Goal: Information Seeking & Learning: Learn about a topic

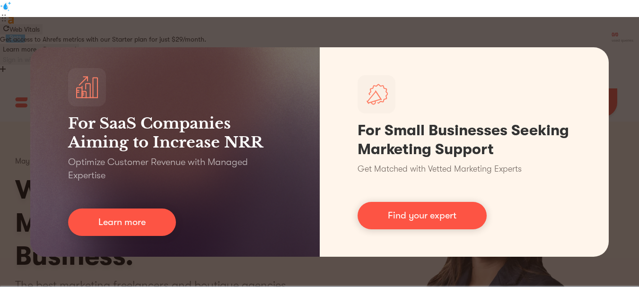
click at [620, 45] on div "For SaaS Companies Aiming to Increase NRR Optimize Customer Revenue with Manage…" at bounding box center [319, 152] width 639 height 270
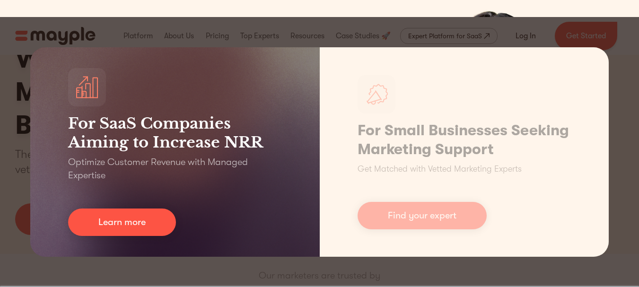
scroll to position [142, 0]
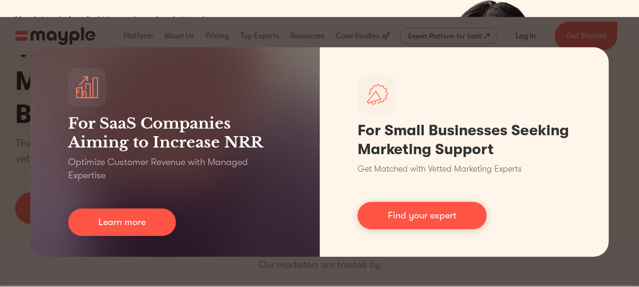
click at [236, 26] on div "For SaaS Companies Aiming to Increase NRR Optimize Customer Revenue with Manage…" at bounding box center [319, 152] width 639 height 270
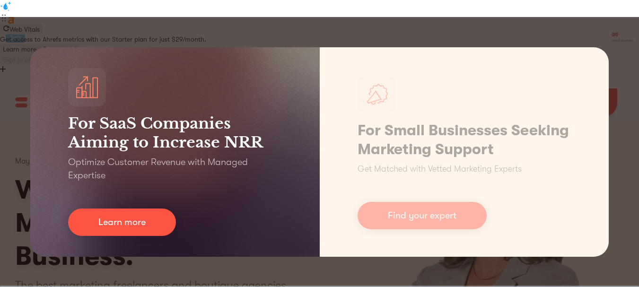
click at [177, 172] on p "Optimize Customer Revenue with Managed Expertise" at bounding box center [175, 169] width 214 height 26
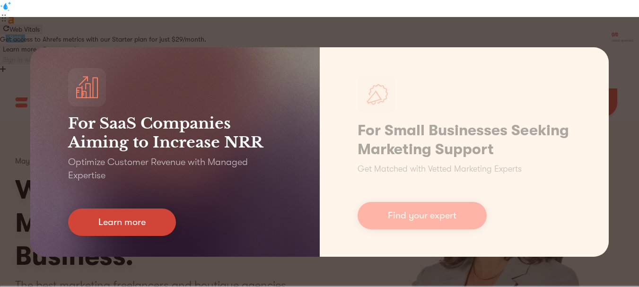
click at [154, 218] on link "Learn more" at bounding box center [122, 222] width 108 height 27
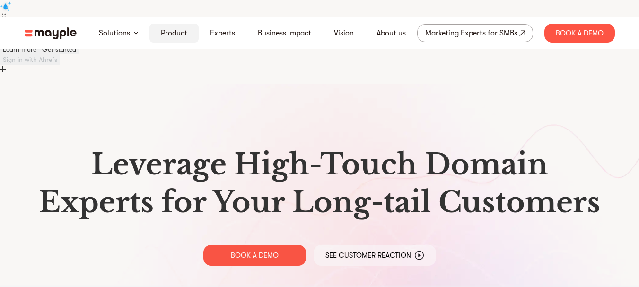
click at [159, 31] on div "Product" at bounding box center [173, 33] width 49 height 19
click at [166, 34] on link "Product" at bounding box center [174, 32] width 26 height 11
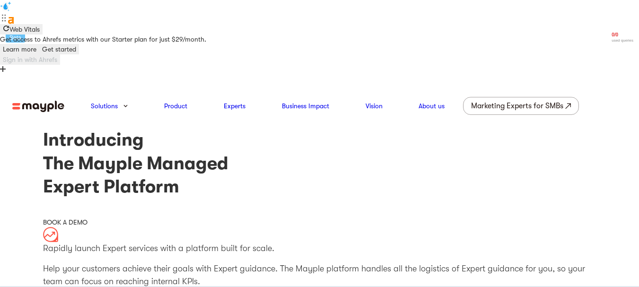
click at [35, 101] on img at bounding box center [38, 107] width 52 height 12
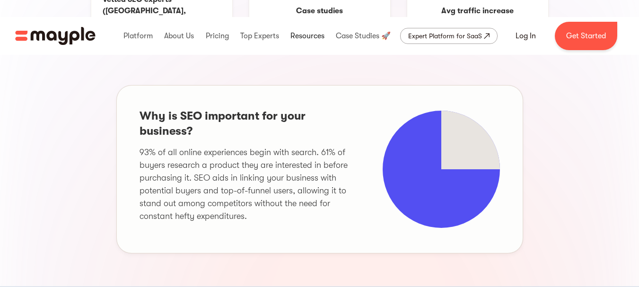
scroll to position [331, 0]
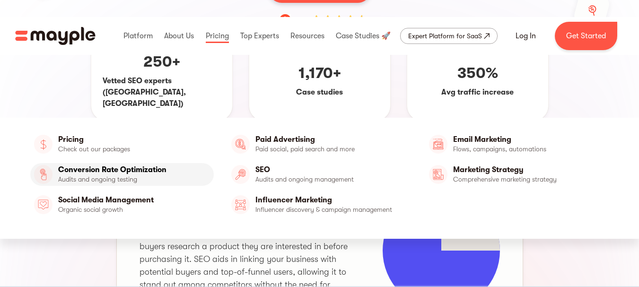
click at [137, 163] on link "Conversion Rate Optimization" at bounding box center [121, 174] width 183 height 23
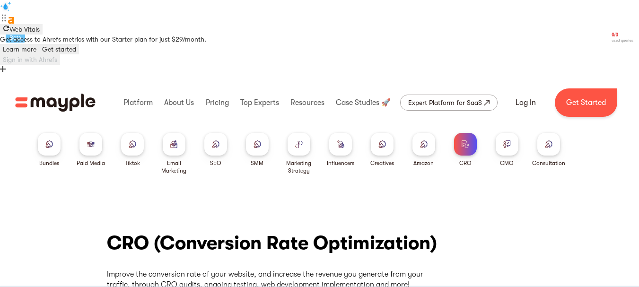
click at [514, 133] on div at bounding box center [507, 144] width 23 height 23
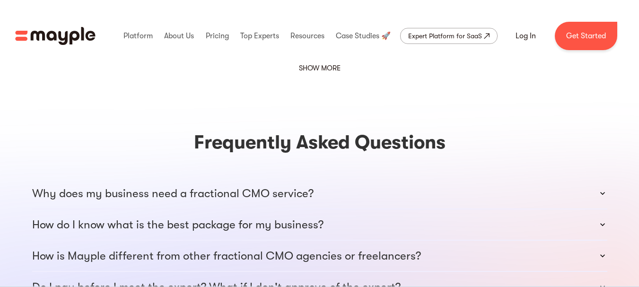
scroll to position [1561, 0]
click at [348, 178] on div "Why does my business need a fractional CMO service?" at bounding box center [319, 193] width 575 height 30
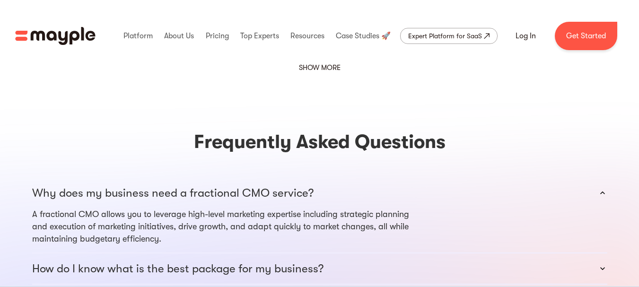
scroll to position [0, 0]
